Goal: Task Accomplishment & Management: Complete application form

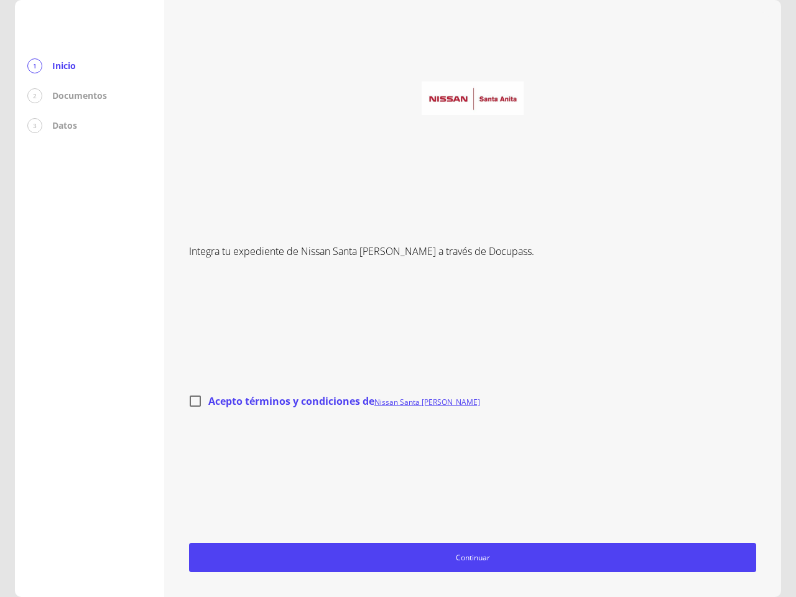
click at [398, 298] on div "Integra tu expediente de Nissan Santa [PERSON_NAME] a través de Docupass. Acept…" at bounding box center [472, 298] width 567 height 547
click at [472, 557] on span "Continuar" at bounding box center [473, 557] width 556 height 13
